Goal: Entertainment & Leisure: Consume media (video, audio)

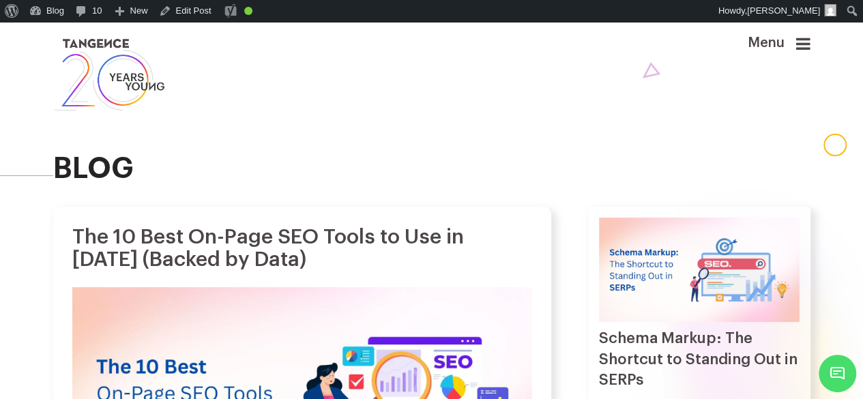
click at [811, 47] on icon at bounding box center [803, 43] width 14 height 16
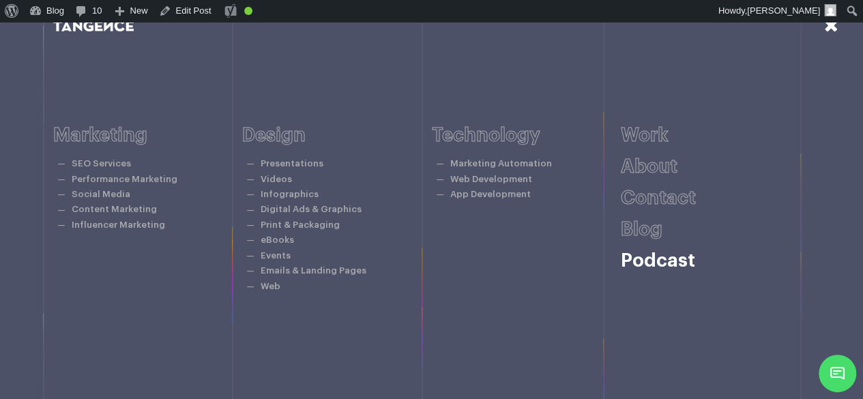
click at [636, 259] on link "Podcast" at bounding box center [658, 260] width 74 height 19
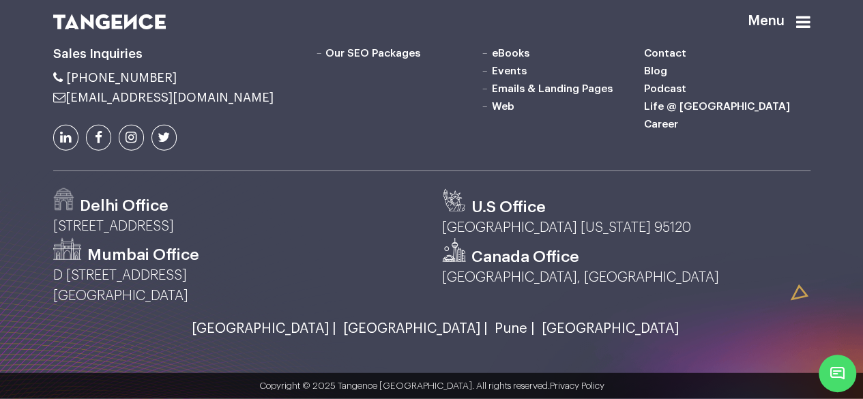
scroll to position [1973, 0]
